Goal: Task Accomplishment & Management: Use online tool/utility

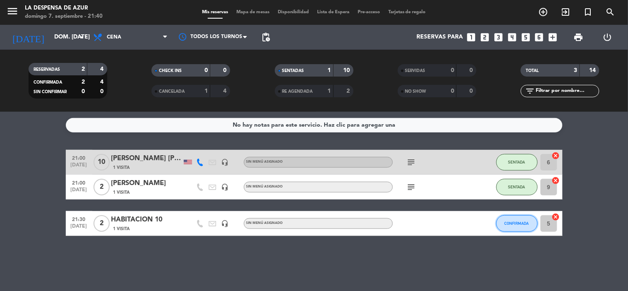
click at [514, 218] on button "CONFIRMADA" at bounding box center [516, 223] width 41 height 17
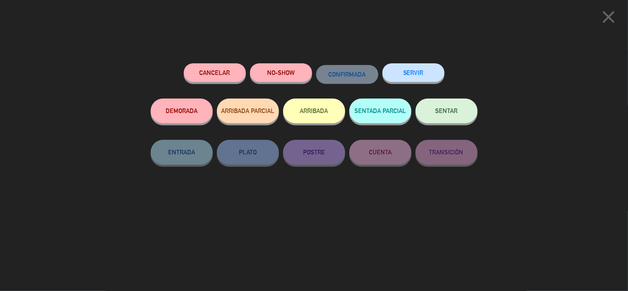
click at [461, 114] on button "SENTAR" at bounding box center [446, 110] width 62 height 25
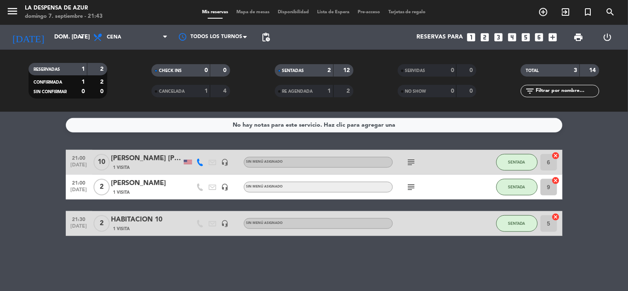
click at [250, 14] on span "Mapa de mesas" at bounding box center [252, 12] width 41 height 5
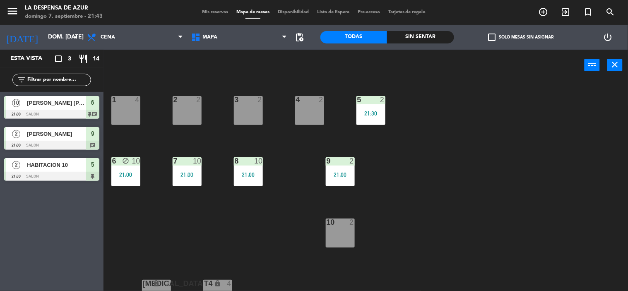
click at [206, 207] on div "1 4 2 2 3 2 4 2 5 2 21:30 6 block 10 21:00 7 10 21:00 8 10 21:00 9 2 21:00 10 2…" at bounding box center [369, 186] width 518 height 210
click at [373, 117] on div "5 2 21:30" at bounding box center [370, 110] width 29 height 29
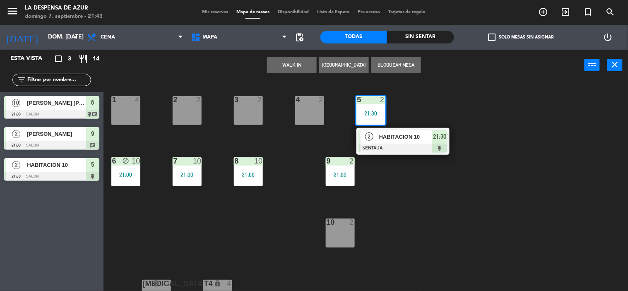
click at [342, 173] on div "21:00" at bounding box center [340, 175] width 29 height 6
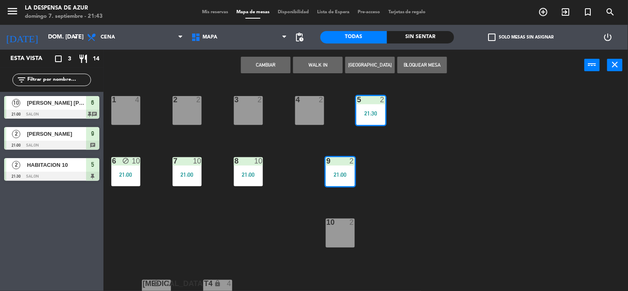
click at [342, 174] on div "21:00" at bounding box center [340, 175] width 29 height 6
click at [365, 117] on div "5 2 21:30" at bounding box center [370, 110] width 29 height 29
click at [350, 165] on div "9 2" at bounding box center [340, 161] width 29 height 8
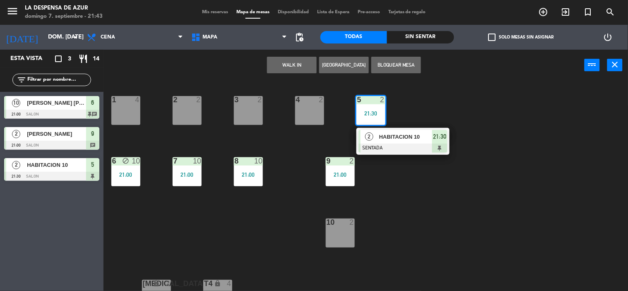
click at [369, 104] on div "5 2 21:30" at bounding box center [370, 110] width 29 height 29
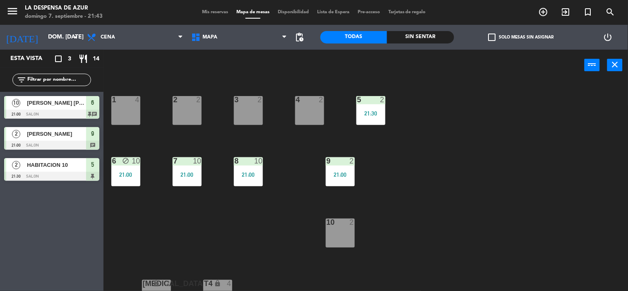
click at [250, 180] on div "8 10 21:00" at bounding box center [248, 171] width 29 height 29
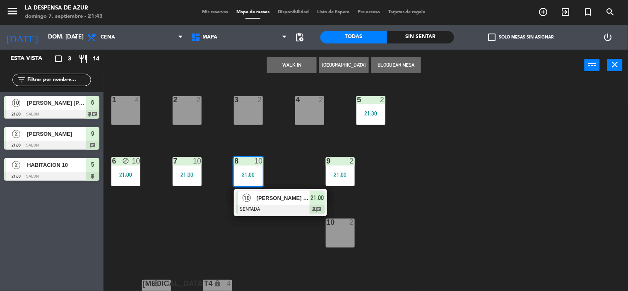
click at [182, 177] on div "21:00" at bounding box center [186, 175] width 29 height 6
click at [249, 175] on div "21:00" at bounding box center [248, 175] width 29 height 6
click at [254, 180] on div "8 10 21:00" at bounding box center [248, 171] width 29 height 29
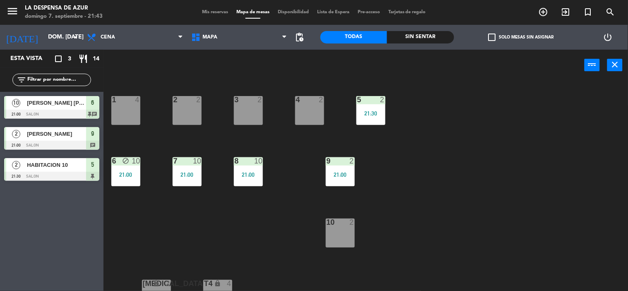
click at [199, 182] on div "7 10 21:00" at bounding box center [186, 171] width 29 height 29
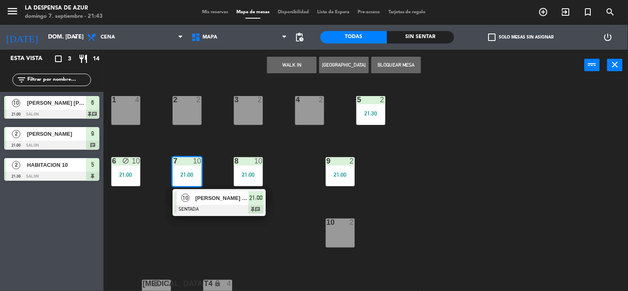
click at [205, 184] on div "1 4 2 2 3 2 4 2 5 2 21:30 6 block 10 21:00 7 10 21:00 10 [PERSON_NAME] [PERSON_…" at bounding box center [369, 186] width 518 height 210
drag, startPoint x: 205, startPoint y: 184, endPoint x: 186, endPoint y: 177, distance: 19.9
click at [204, 184] on div "1 4 2 2 3 2 4 2 5 2 21:30 6 block 10 21:00 7 10 21:00 10 [PERSON_NAME] [PERSON_…" at bounding box center [369, 186] width 518 height 210
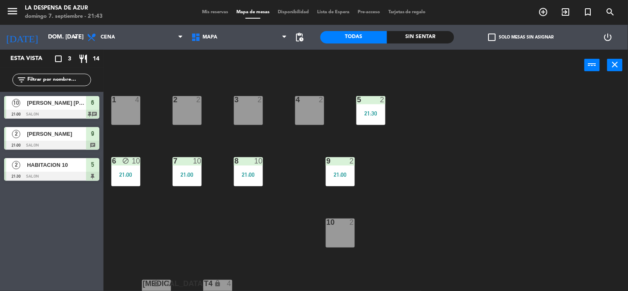
click at [116, 110] on div "1 4" at bounding box center [125, 110] width 29 height 29
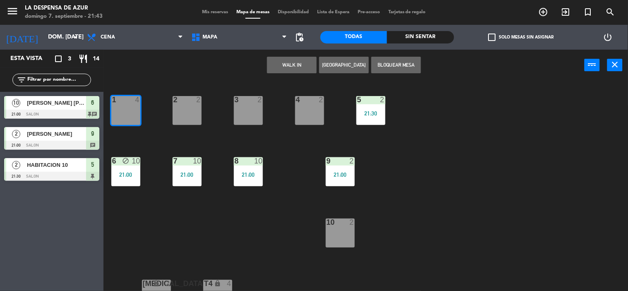
click at [304, 63] on button "WALK IN" at bounding box center [292, 65] width 50 height 17
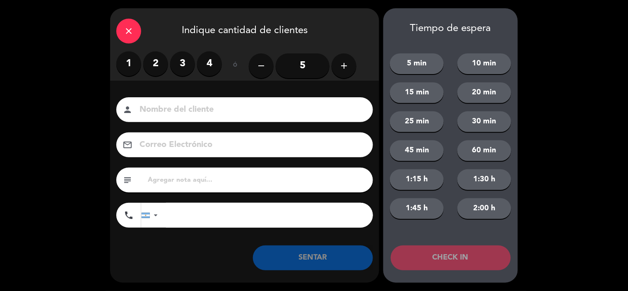
click at [195, 110] on input at bounding box center [250, 110] width 223 height 14
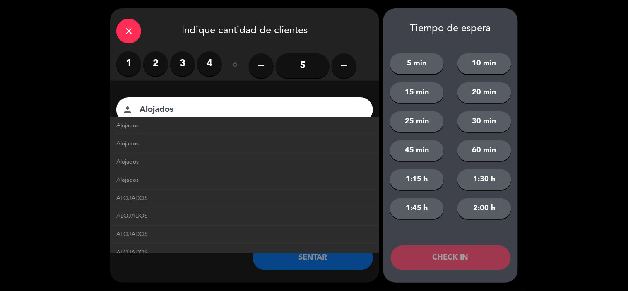
type input "Alojados"
click at [149, 62] on label "2" at bounding box center [155, 63] width 25 height 25
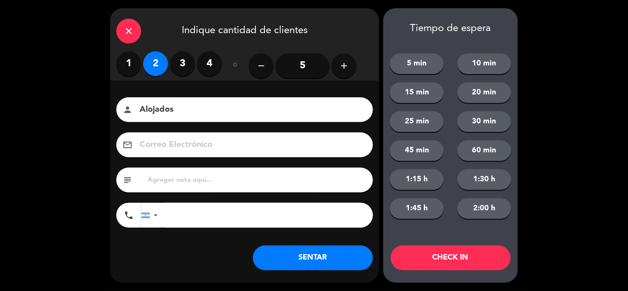
click at [314, 258] on button "SENTAR" at bounding box center [313, 257] width 120 height 25
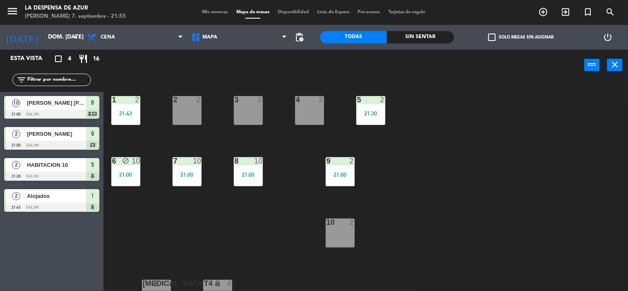
click at [204, 10] on span "Mis reservas" at bounding box center [215, 12] width 34 height 5
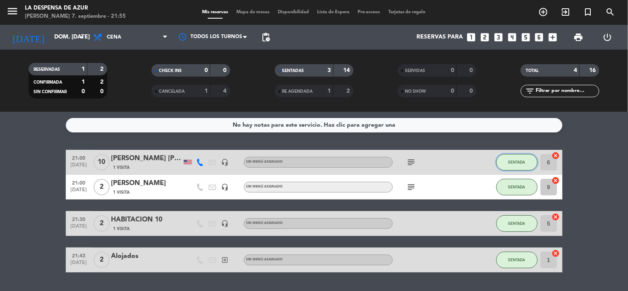
click at [526, 163] on button "SENTADA" at bounding box center [516, 162] width 41 height 17
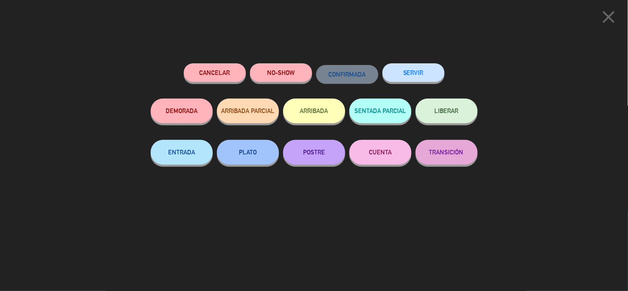
click at [407, 72] on button "SERVIR" at bounding box center [413, 72] width 62 height 19
click at [0, 0] on div at bounding box center [0, 0] width 0 height 0
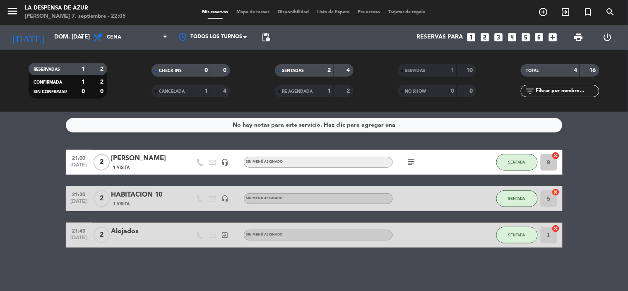
click at [407, 72] on span "SERVIDAS" at bounding box center [415, 71] width 20 height 4
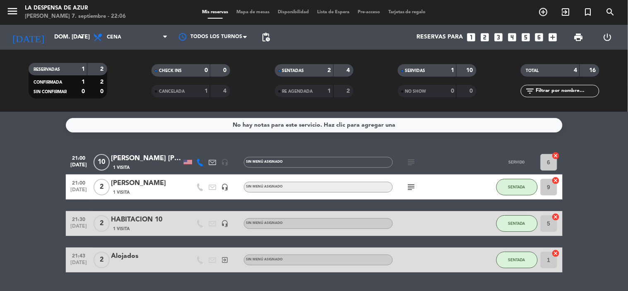
click at [408, 73] on div "SERVIDAS" at bounding box center [419, 71] width 38 height 10
click at [407, 69] on span "SERVIDAS" at bounding box center [415, 71] width 20 height 4
